Goal: Subscribe to service/newsletter

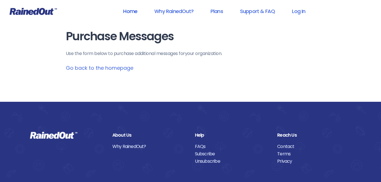
click at [131, 11] on link "Home" at bounding box center [130, 11] width 29 height 13
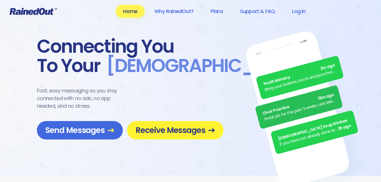
click at [167, 134] on span "Receive Messages" at bounding box center [176, 131] width 80 height 10
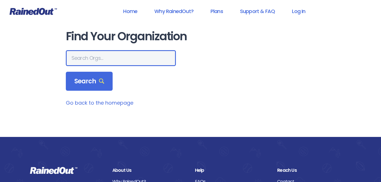
click at [111, 60] on input "text" at bounding box center [121, 58] width 110 height 16
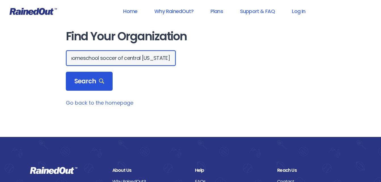
type input "homeschool soccer of central [US_STATE]"
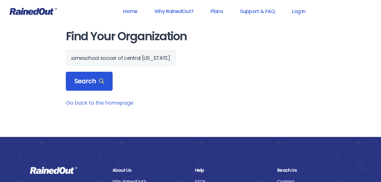
click at [95, 80] on span "Search" at bounding box center [89, 82] width 30 height 8
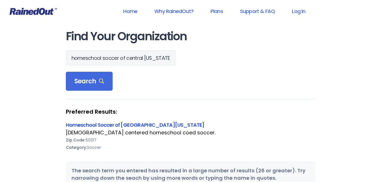
click at [114, 125] on link "Homeschool Soccer of [GEOGRAPHIC_DATA][US_STATE]" at bounding box center [135, 125] width 139 height 7
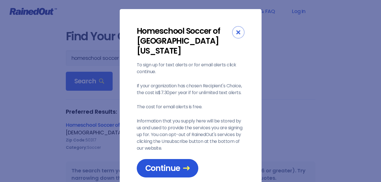
click at [167, 164] on span "Continue" at bounding box center [167, 169] width 45 height 10
